Goal: Use online tool/utility

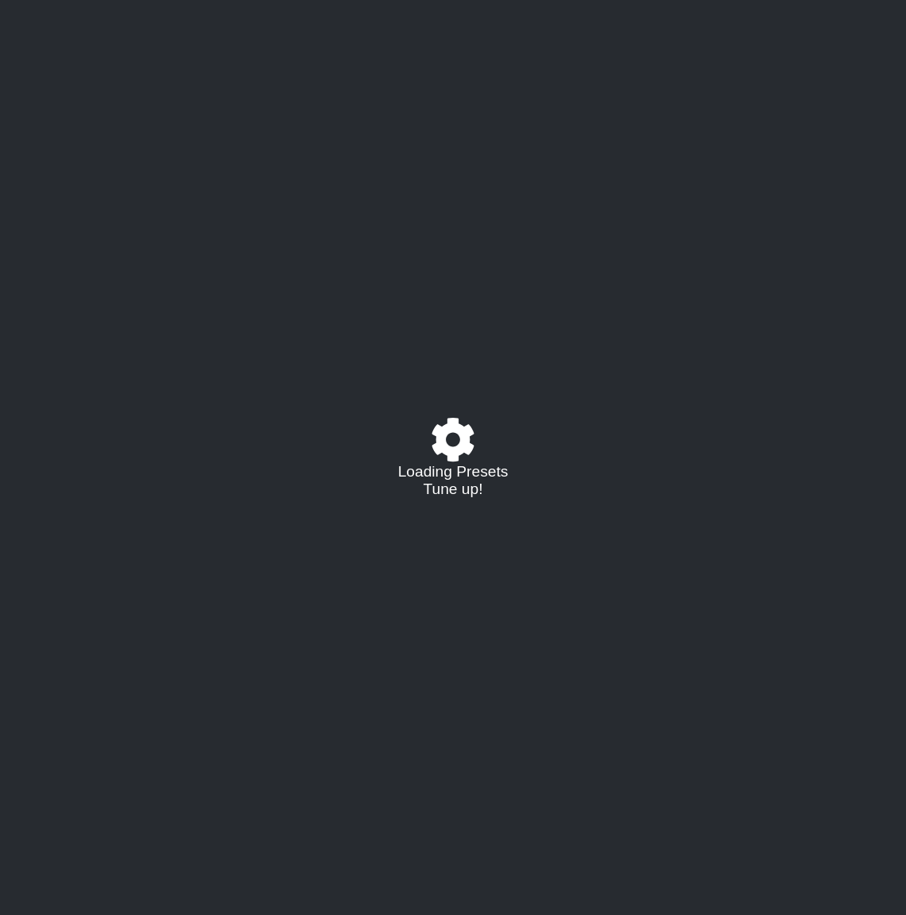
select select "/023177548424"
select select "A"
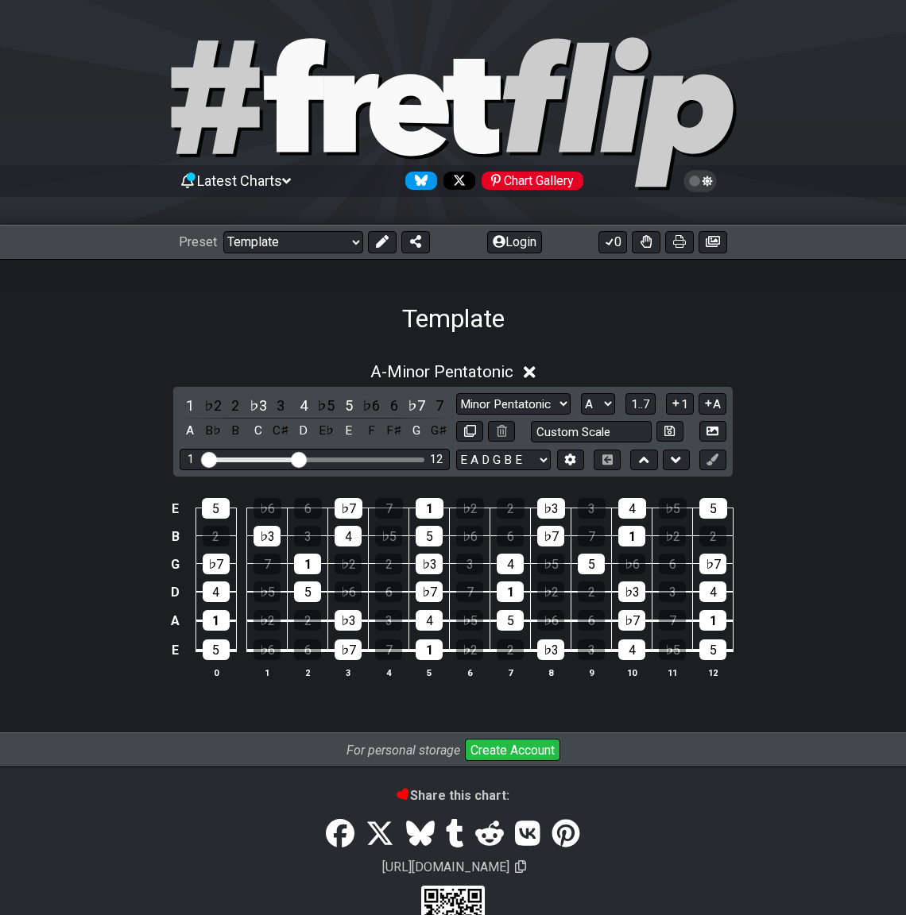
click at [253, 225] on div "Preset Welcome to #fretflip! Template Custom Preset Minor Pentatonic Major Pent…" at bounding box center [453, 242] width 906 height 35
click at [259, 231] on select "Welcome to #fretflip! Template Custom Preset Minor Pentatonic Major Pentatonic …" at bounding box center [293, 242] width 140 height 22
click at [223, 231] on select "Welcome to #fretflip! Template Custom Preset Minor Pentatonic Major Pentatonic …" at bounding box center [293, 242] width 140 height 22
select select "/guitar-scales"
select select "C"
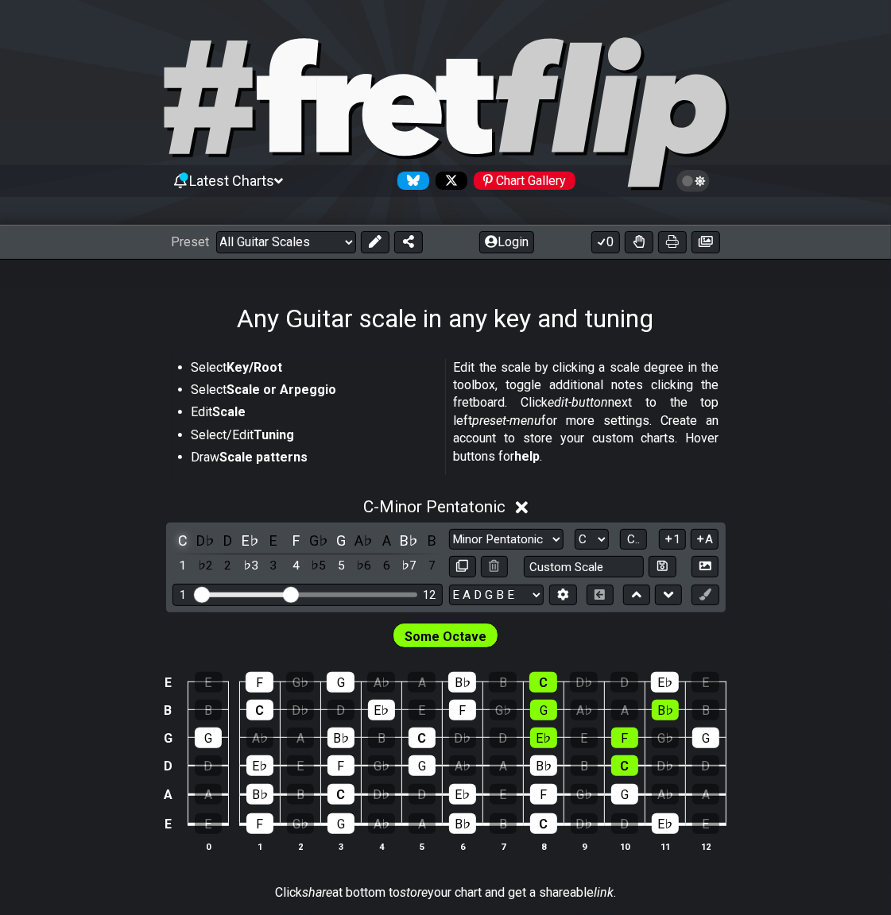
click at [193, 530] on div "C" at bounding box center [182, 540] width 21 height 21
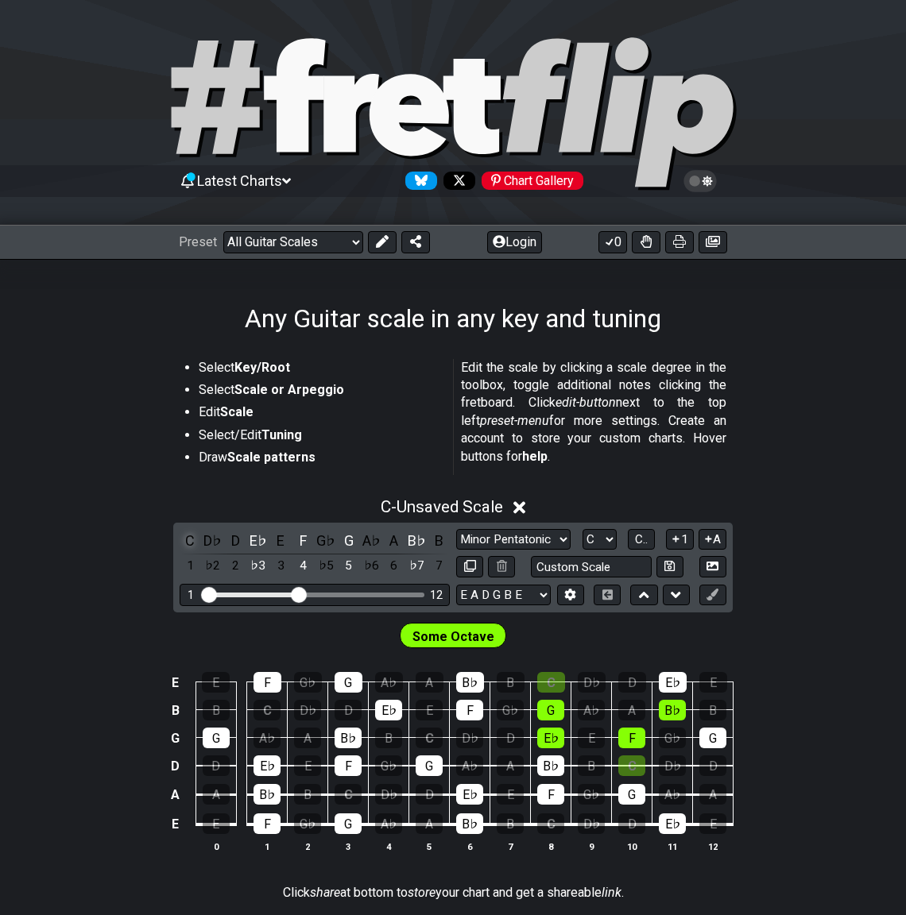
click at [200, 530] on div "C" at bounding box center [190, 540] width 21 height 21
